Goal: Task Accomplishment & Management: Manage account settings

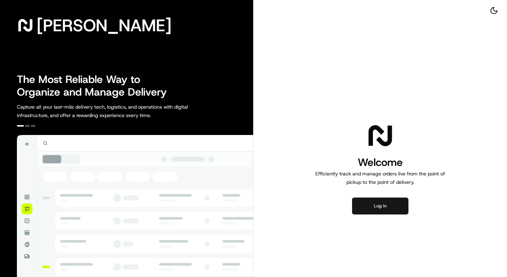
click at [382, 210] on button "Log in" at bounding box center [380, 206] width 56 height 17
